Goal: Transaction & Acquisition: Purchase product/service

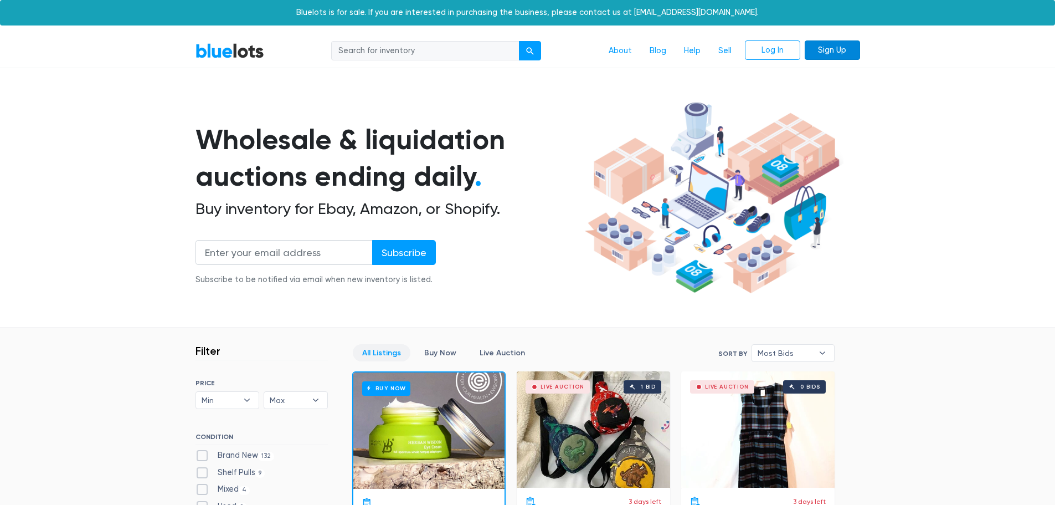
click at [820, 50] on link "Sign Up" at bounding box center [832, 50] width 55 height 20
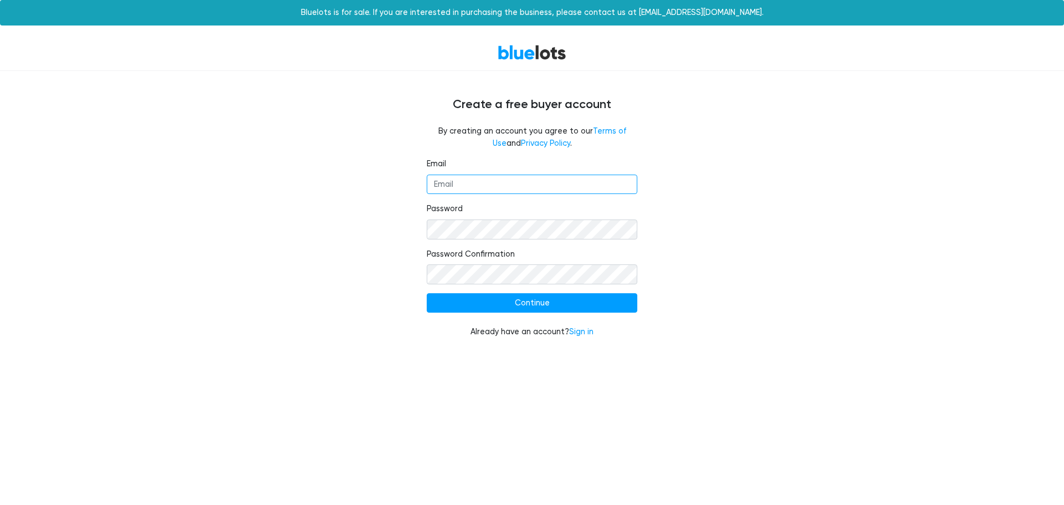
click at [519, 179] on input "Email" at bounding box center [532, 184] width 211 height 20
type input "info@dndtx.com"
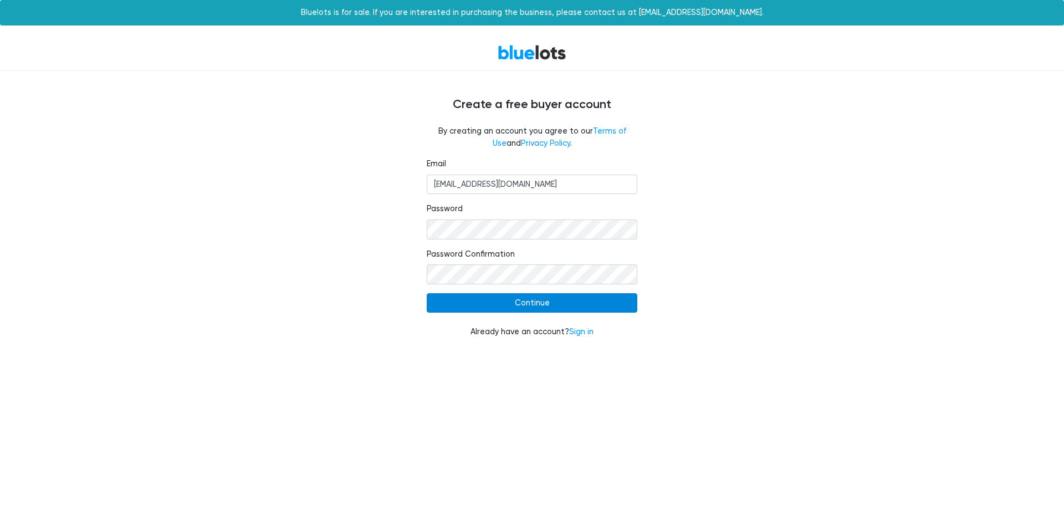
click at [543, 300] on input "Continue" at bounding box center [532, 303] width 211 height 20
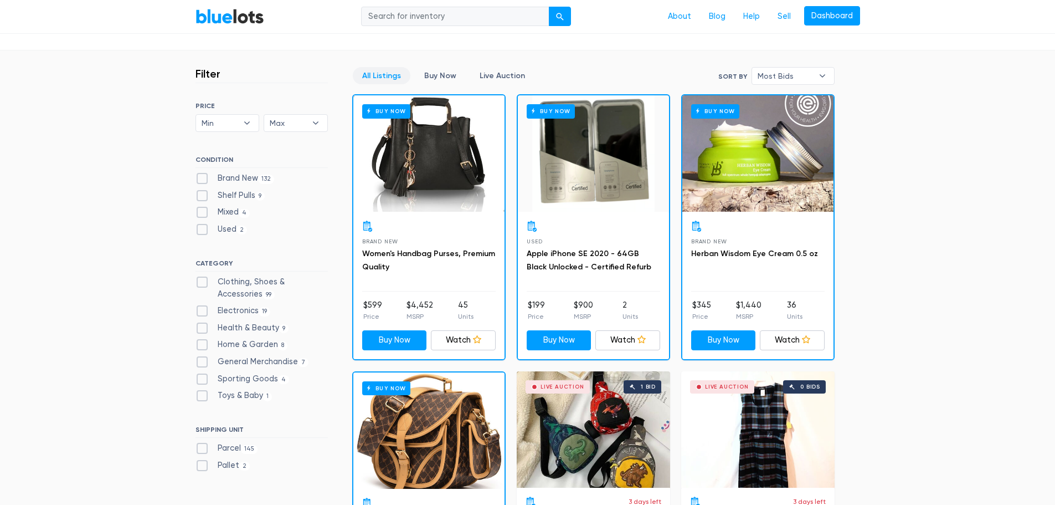
scroll to position [332, 0]
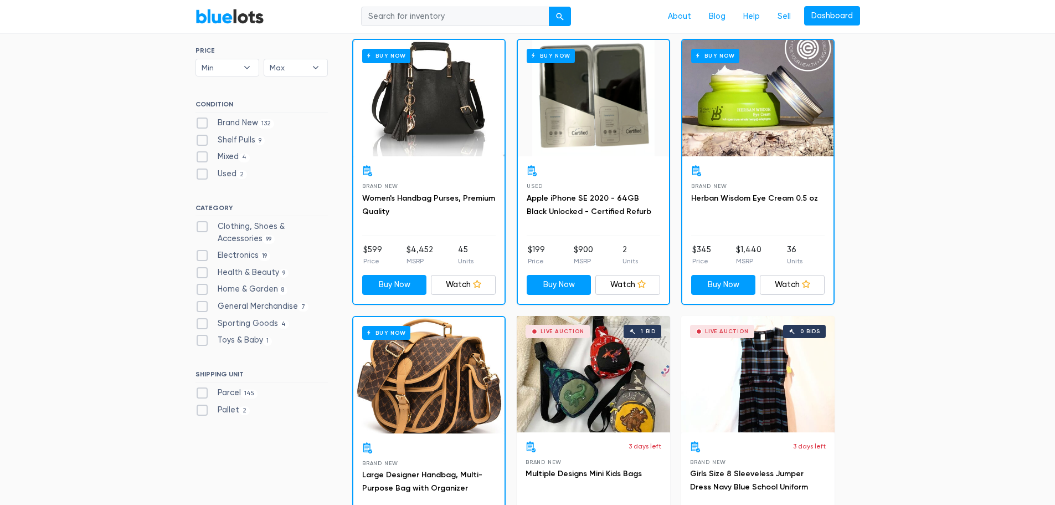
click at [230, 285] on label "Home & Garden 8" at bounding box center [242, 289] width 93 height 12
click at [203, 285] on Garden"] "Home & Garden 8" at bounding box center [199, 286] width 7 height 7
checkbox Garden"] "true"
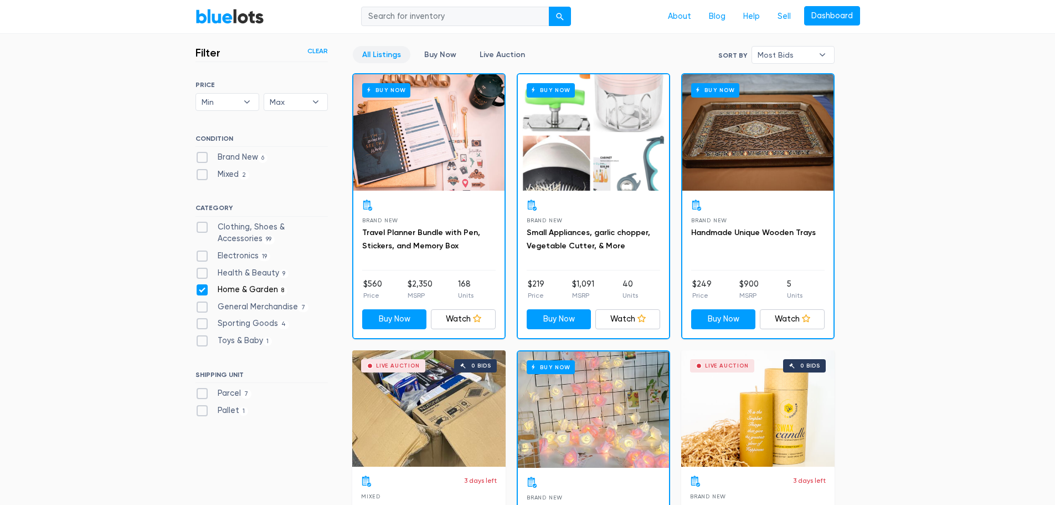
scroll to position [353, 0]
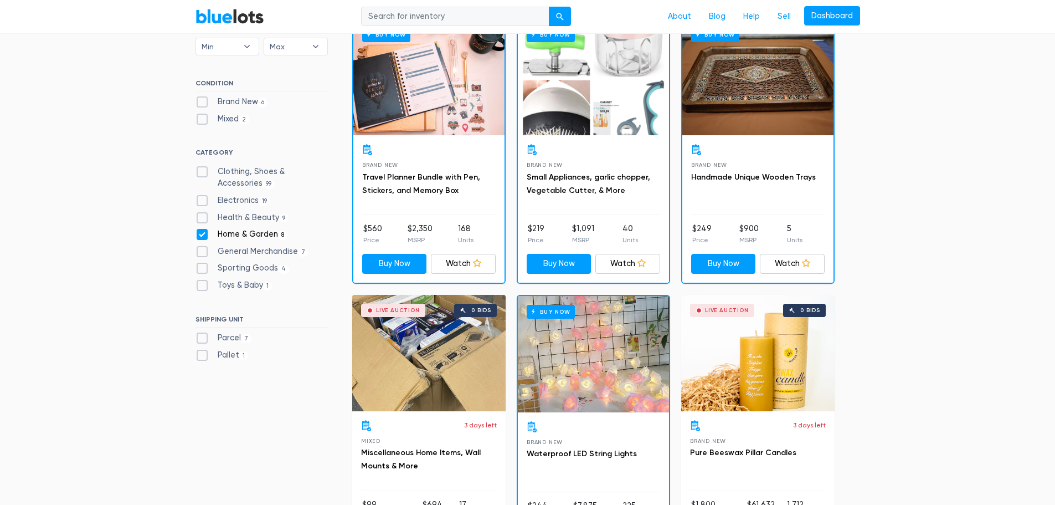
click at [248, 264] on label "Sporting Goods 4" at bounding box center [243, 268] width 94 height 12
click at [203, 264] on Goods"] "Sporting Goods 4" at bounding box center [199, 265] width 7 height 7
checkbox Goods"] "true"
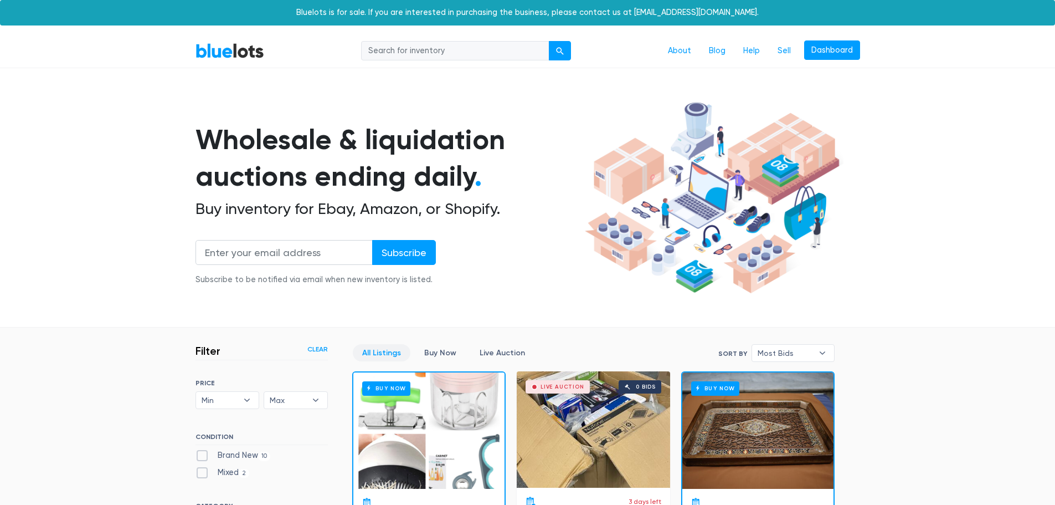
scroll to position [298, 0]
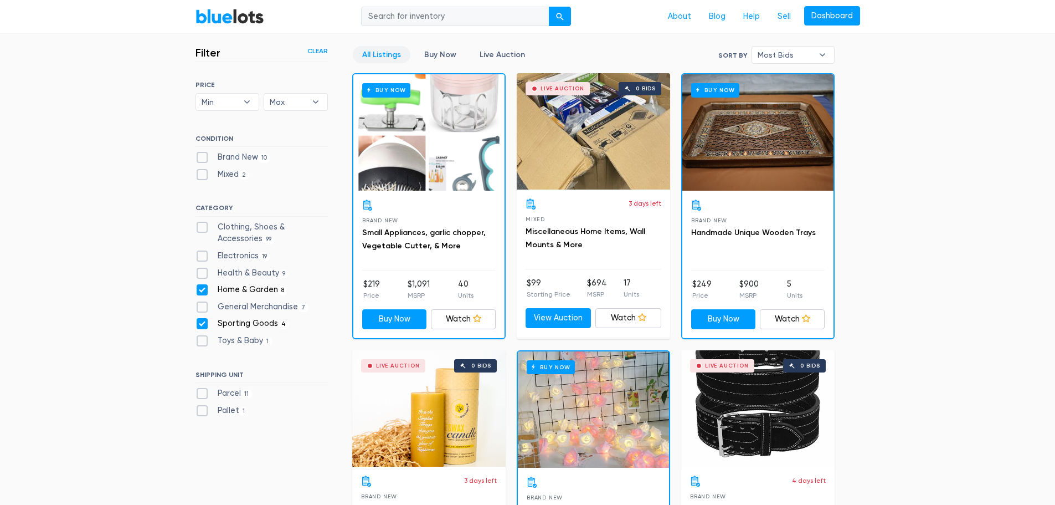
click at [202, 289] on label "Home & Garden 8" at bounding box center [242, 290] width 93 height 12
click at [202, 289] on Garden"] "Home & Garden 8" at bounding box center [199, 287] width 7 height 7
checkbox Garden"] "false"
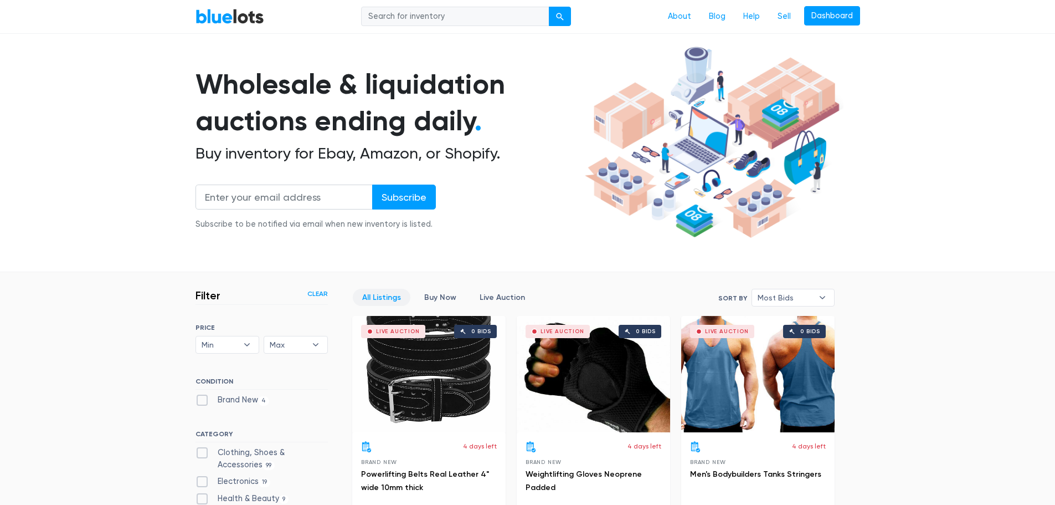
scroll to position [111, 0]
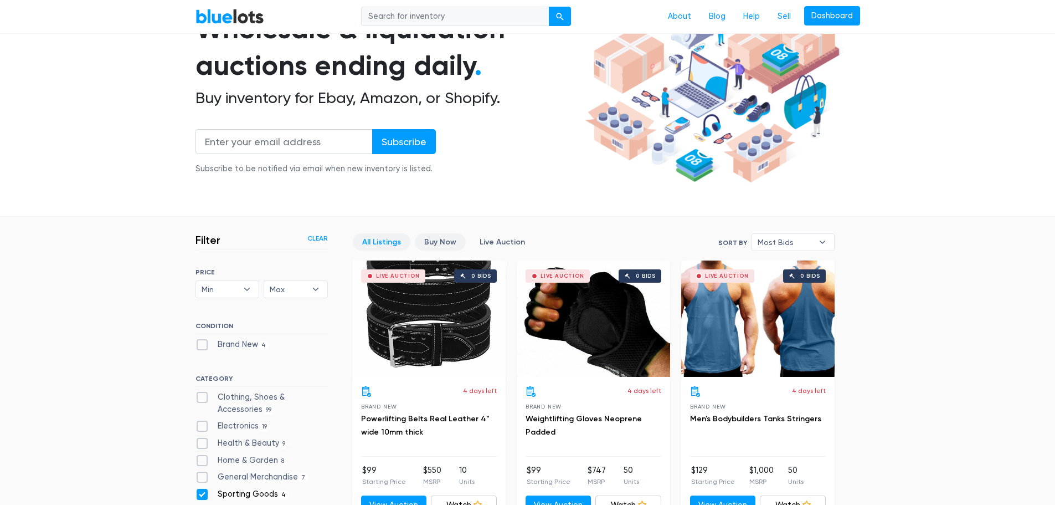
click at [432, 240] on link "Buy Now" at bounding box center [440, 241] width 51 height 17
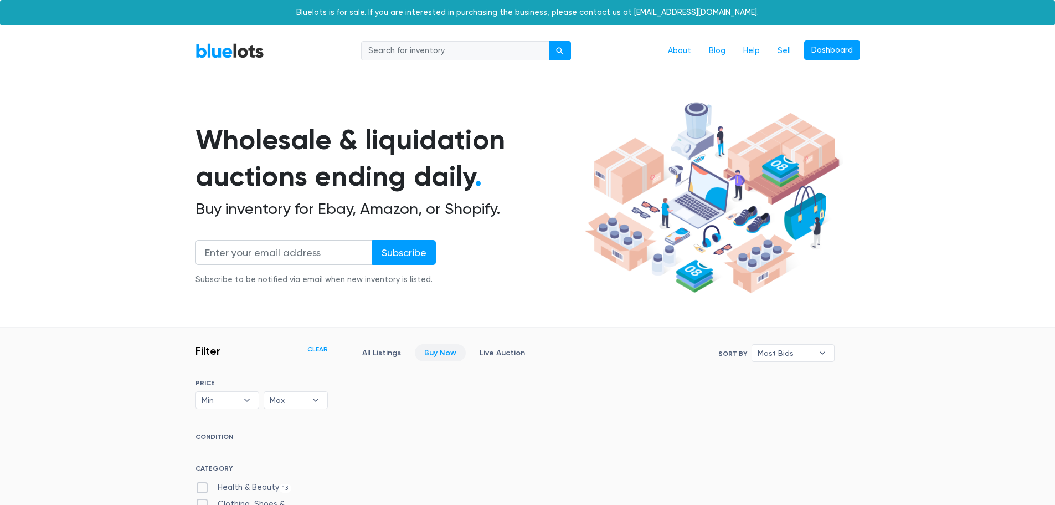
scroll to position [298, 0]
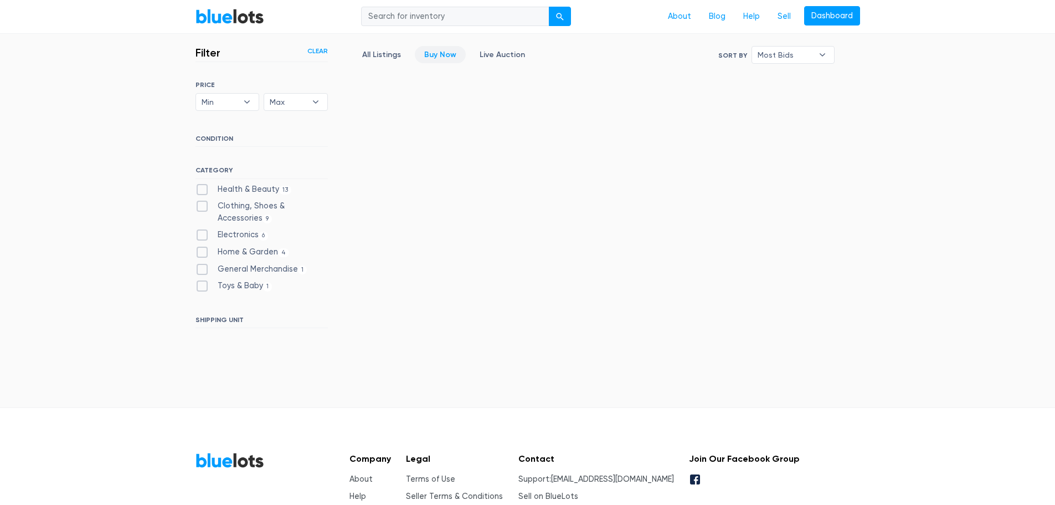
click at [199, 189] on label "Health & Beauty 13" at bounding box center [244, 189] width 96 height 12
click at [199, 189] on Beauty"] "Health & Beauty 13" at bounding box center [199, 186] width 7 height 7
checkbox Beauty"] "true"
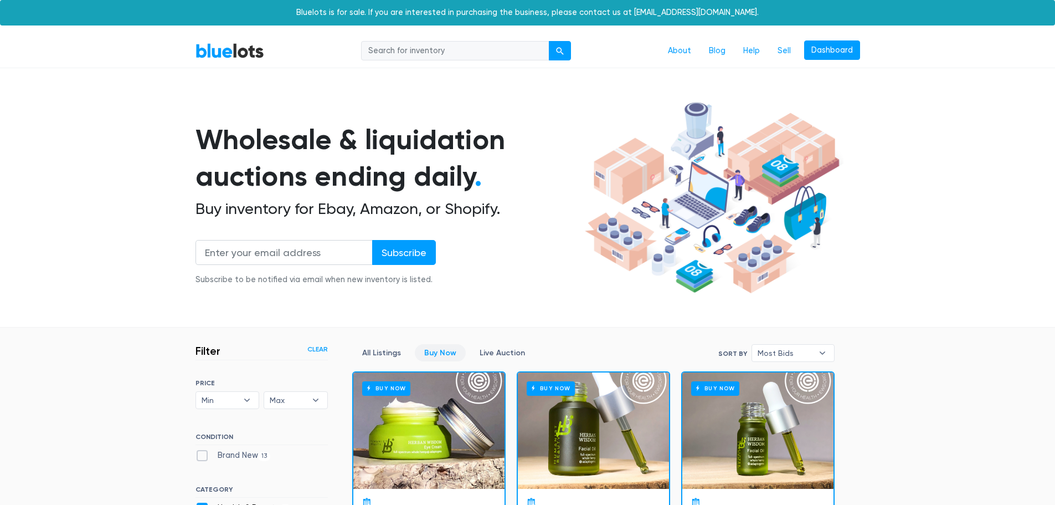
scroll to position [298, 0]
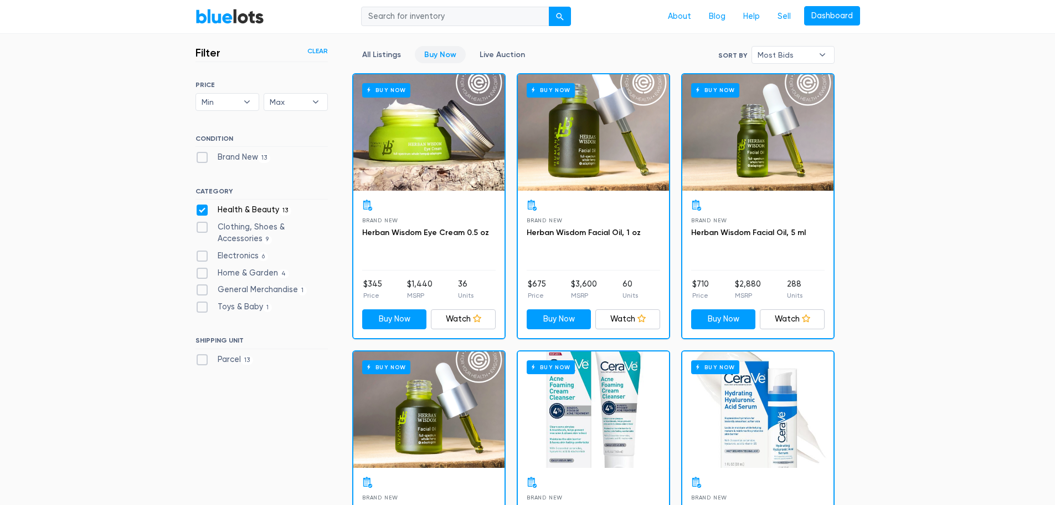
click at [204, 255] on label "Electronics 6" at bounding box center [232, 256] width 73 height 12
click at [203, 255] on input "Electronics 6" at bounding box center [199, 253] width 7 height 7
checkbox input "true"
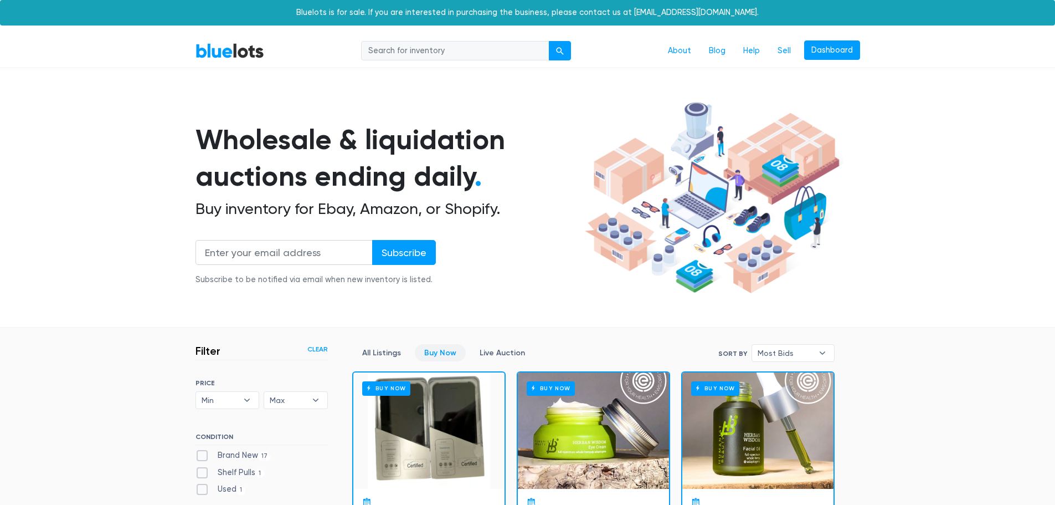
scroll to position [298, 0]
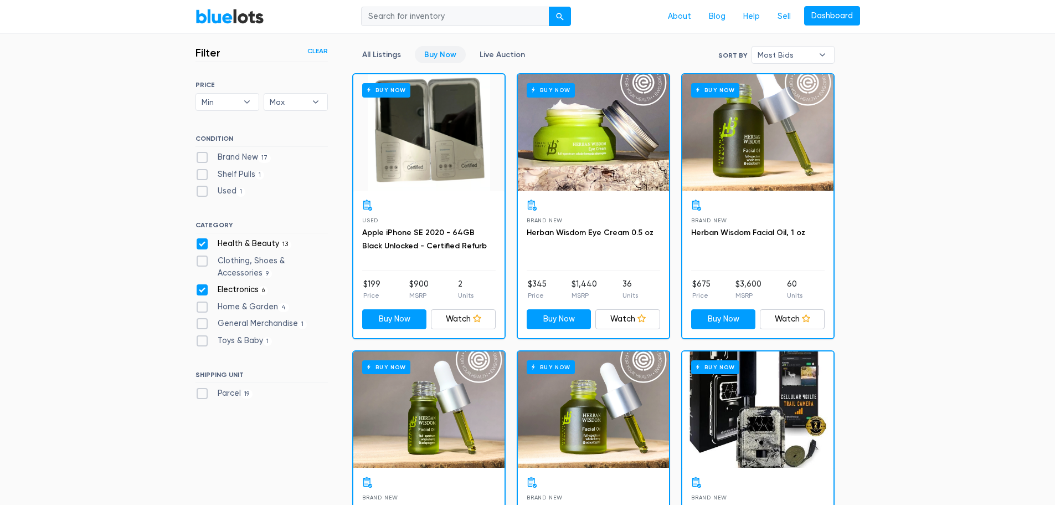
click at [202, 259] on label "Clothing, Shoes & Accessories 9" at bounding box center [262, 267] width 132 height 24
click at [202, 259] on Accessories"] "Clothing, Shoes & Accessories 9" at bounding box center [199, 258] width 7 height 7
checkbox Accessories"] "true"
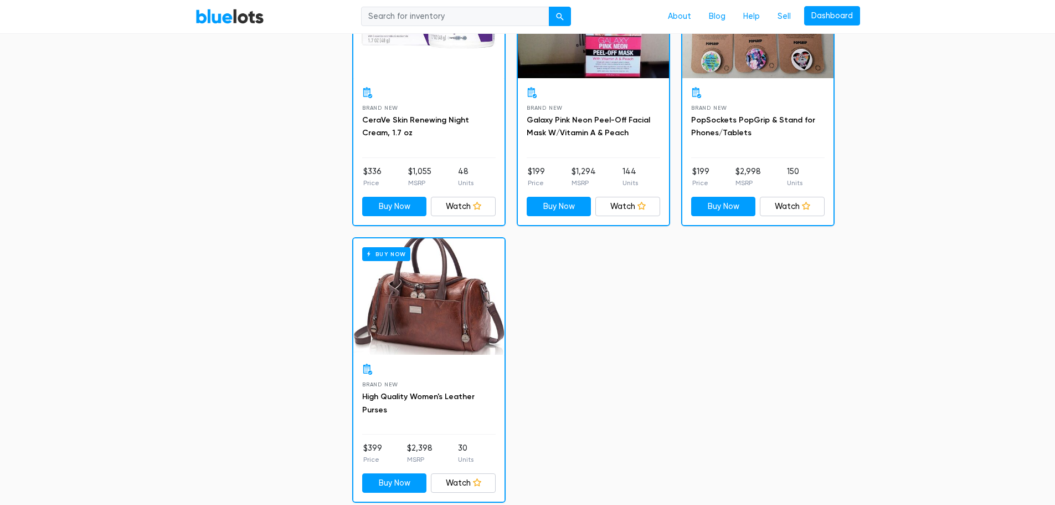
scroll to position [2863, 0]
